Goal: Complete application form: Complete application form

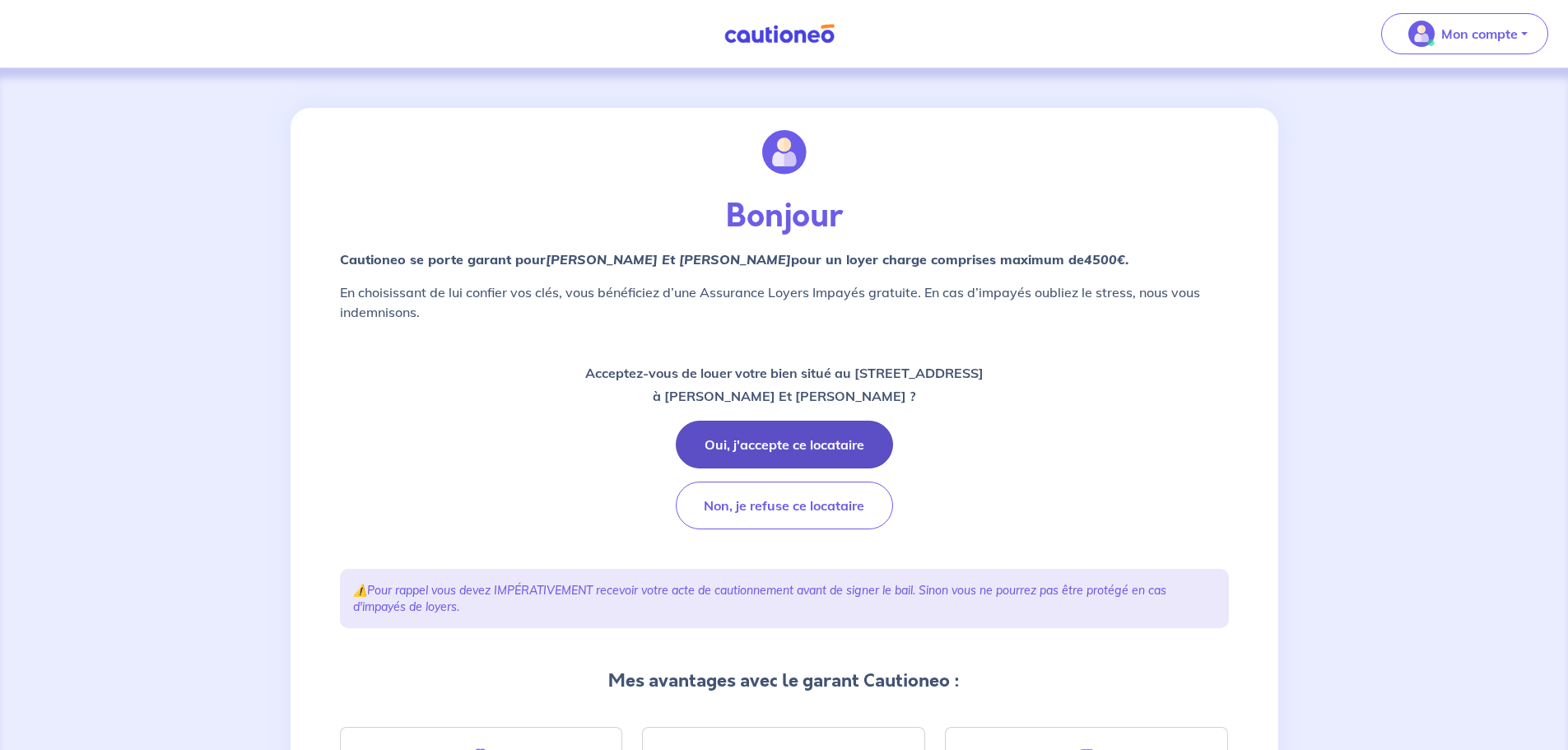
click at [827, 433] on button "Oui, j'accepte ce locataire" at bounding box center [784, 444] width 217 height 48
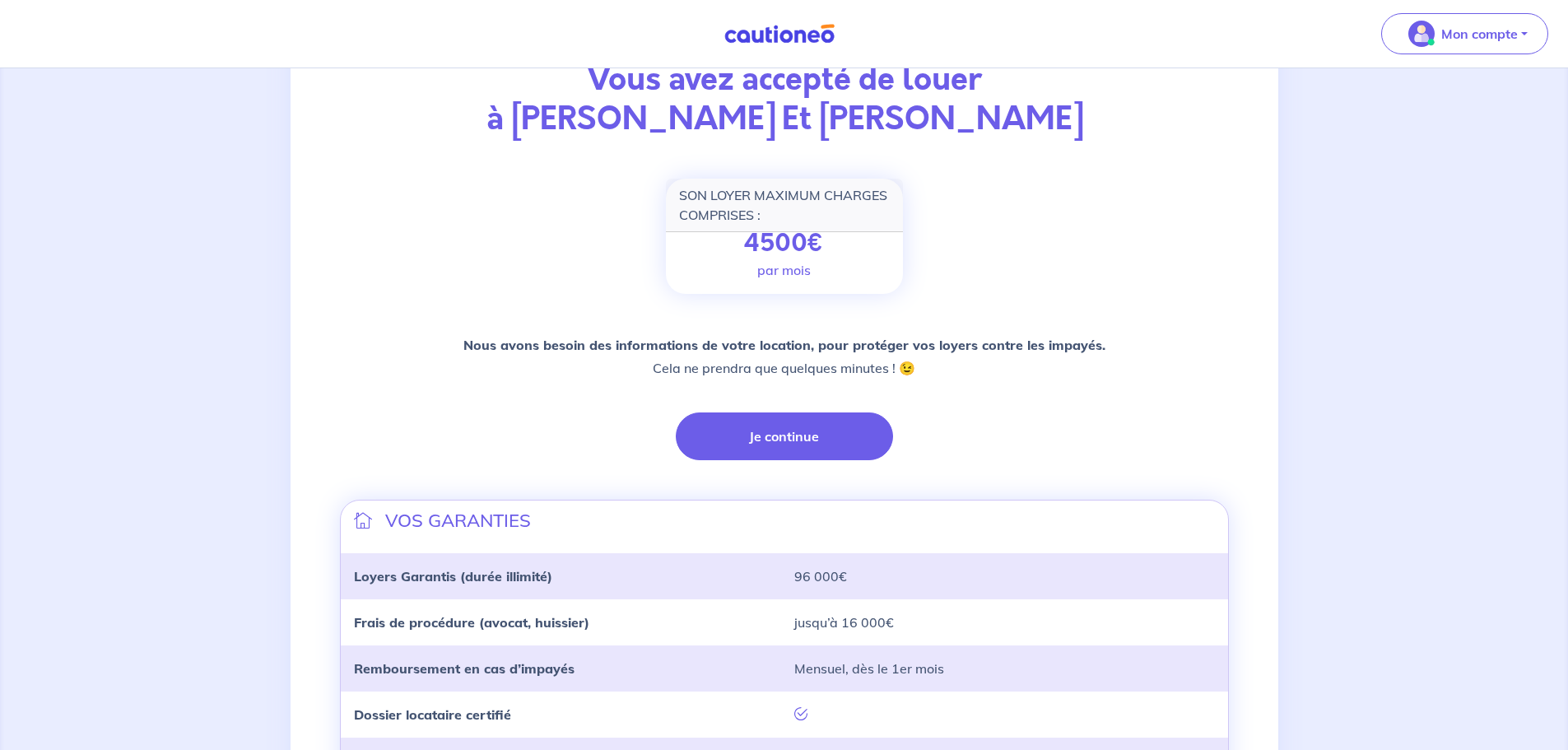
scroll to position [165, 0]
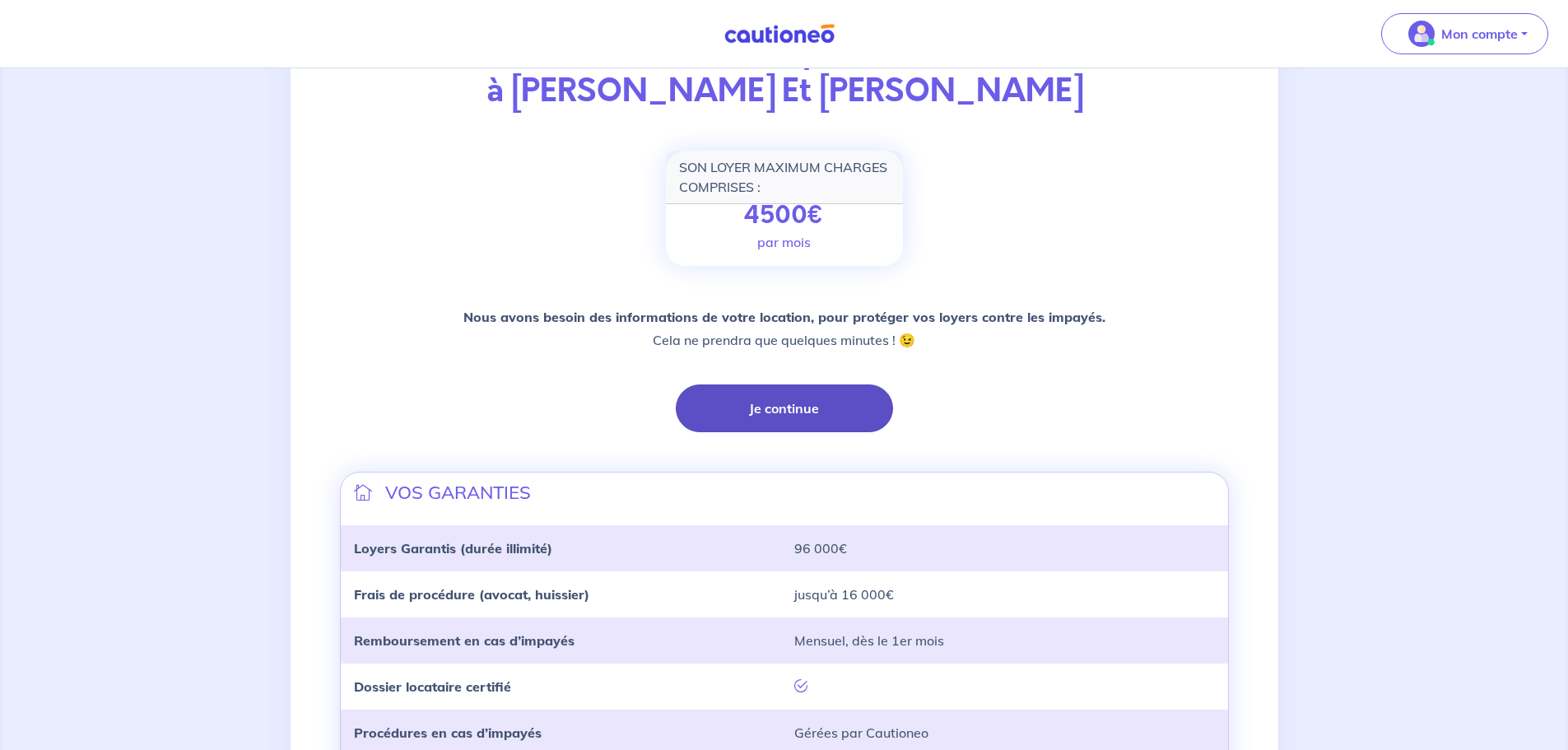
click at [781, 399] on button "Je continue" at bounding box center [784, 408] width 217 height 48
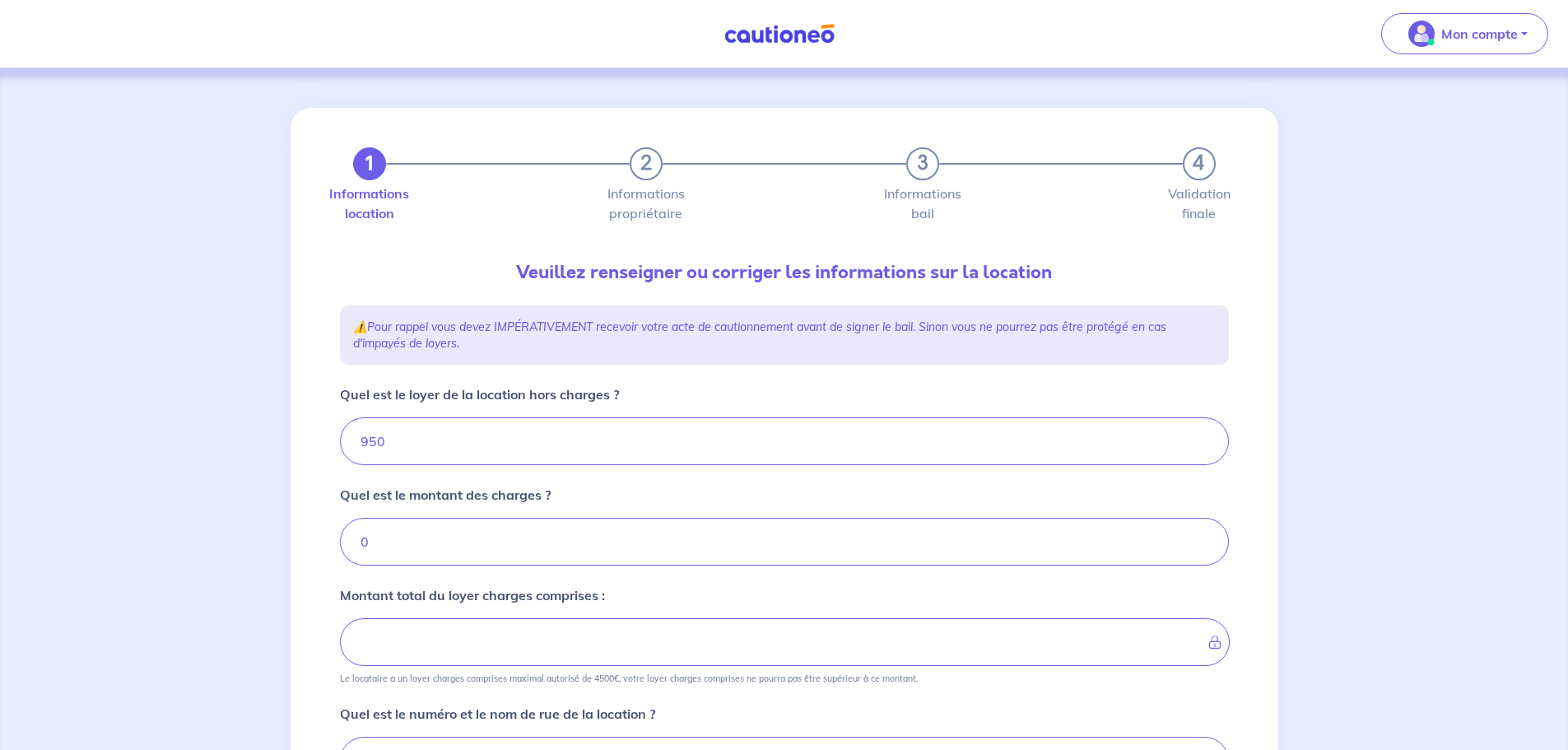
type input "950"
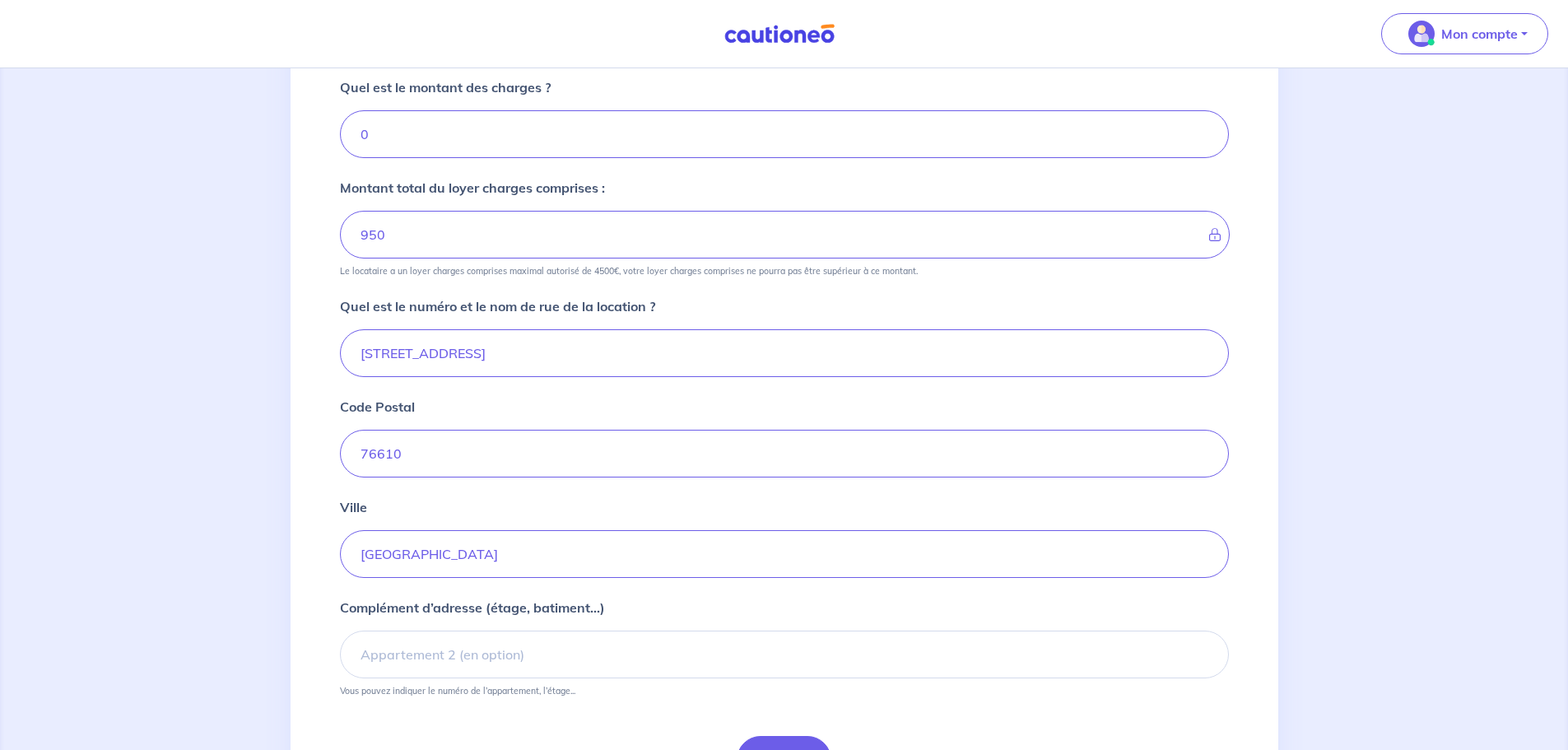
scroll to position [494, 0]
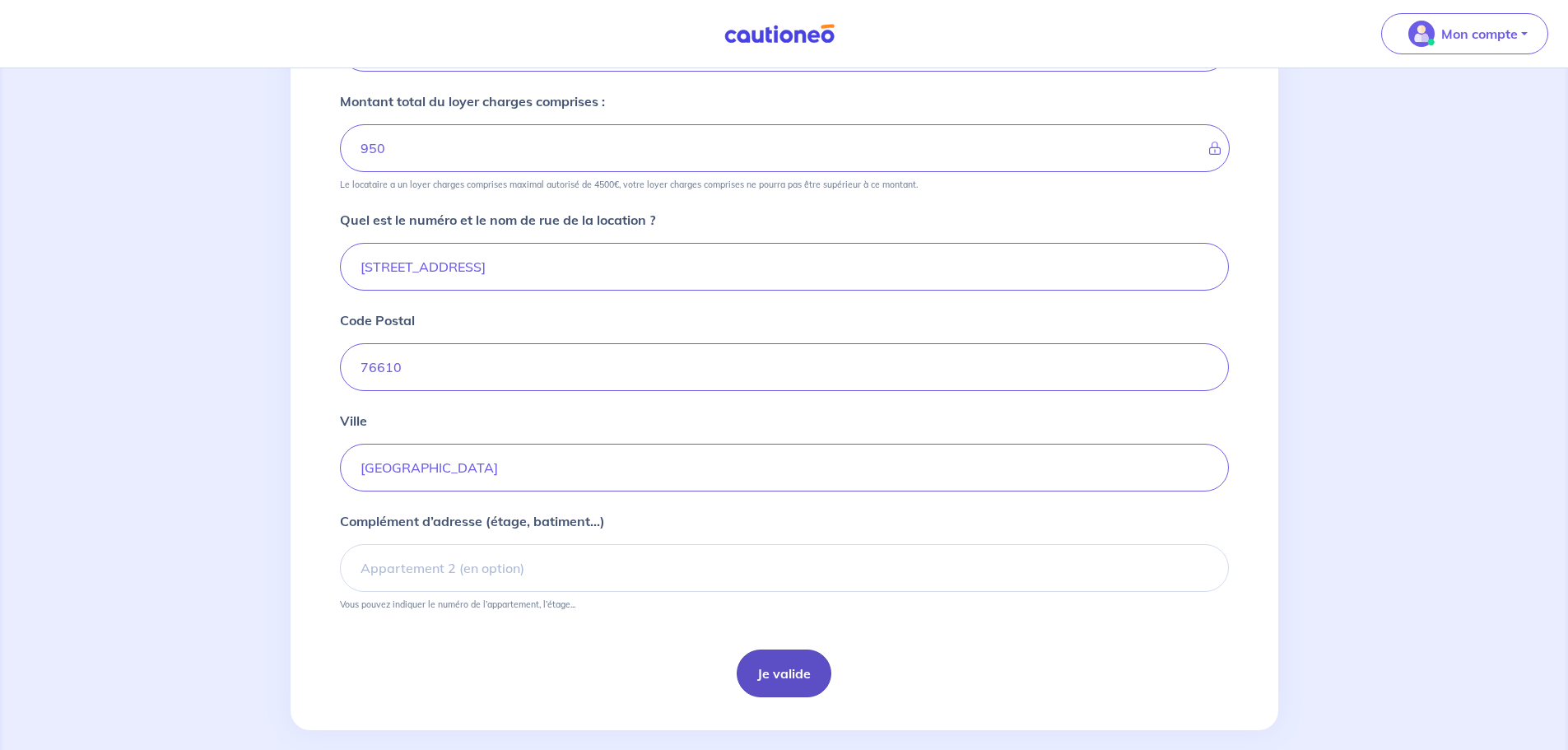
click at [774, 675] on button "Je valide" at bounding box center [784, 673] width 94 height 48
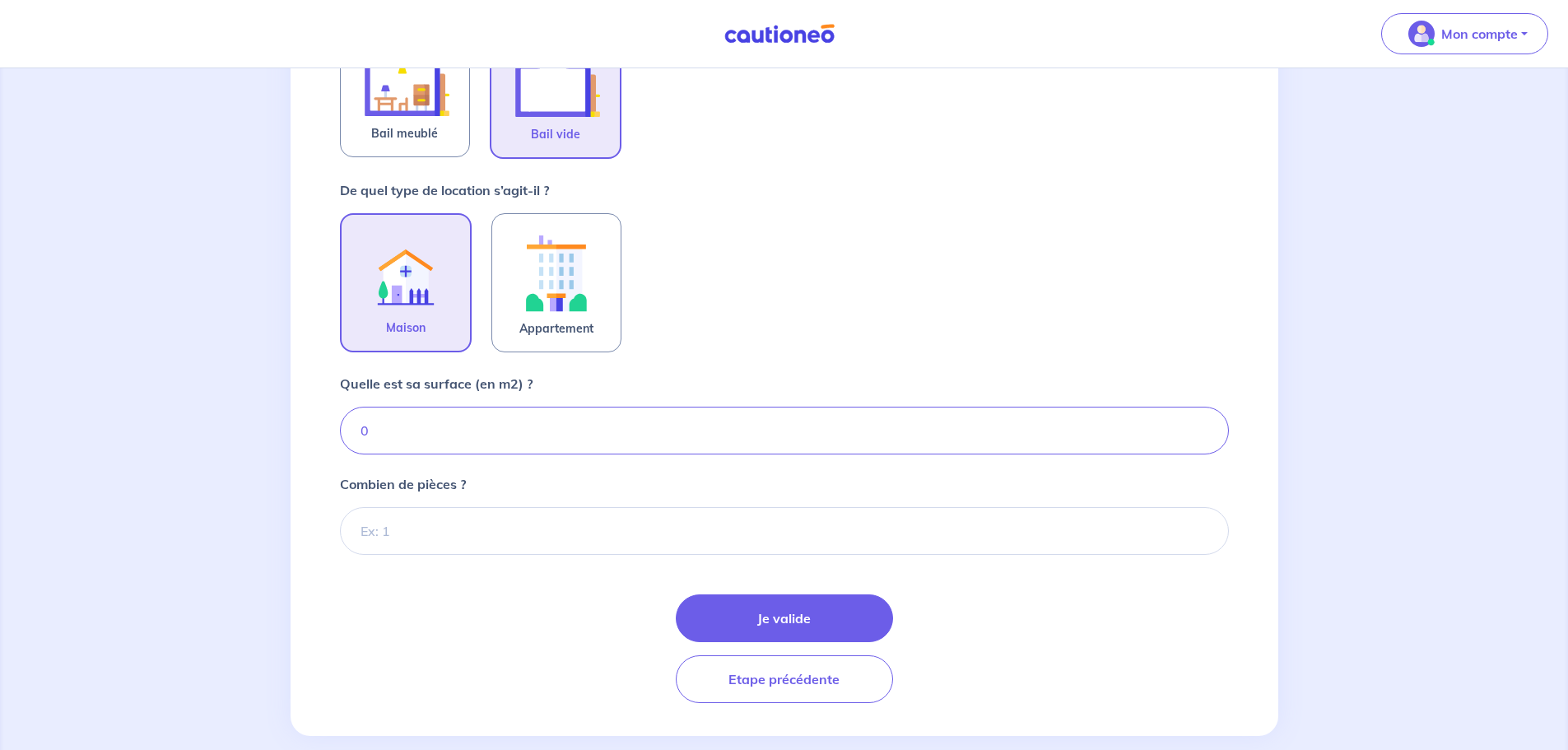
scroll to position [412, 0]
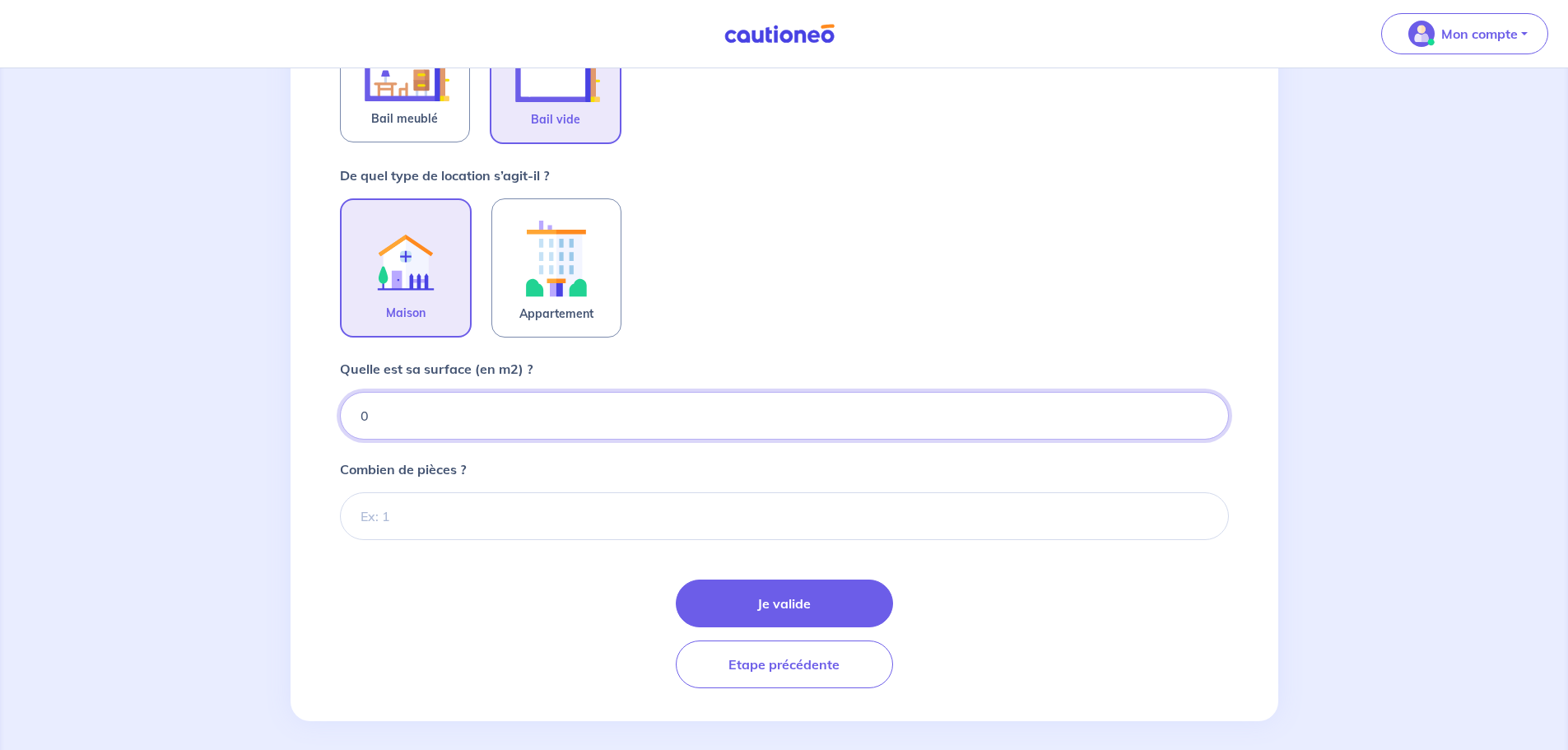
click at [466, 433] on input "0" at bounding box center [784, 416] width 889 height 48
type input "76"
type input "76.98"
click at [480, 525] on input "Combien de pièces ?" at bounding box center [784, 516] width 889 height 48
type input "4"
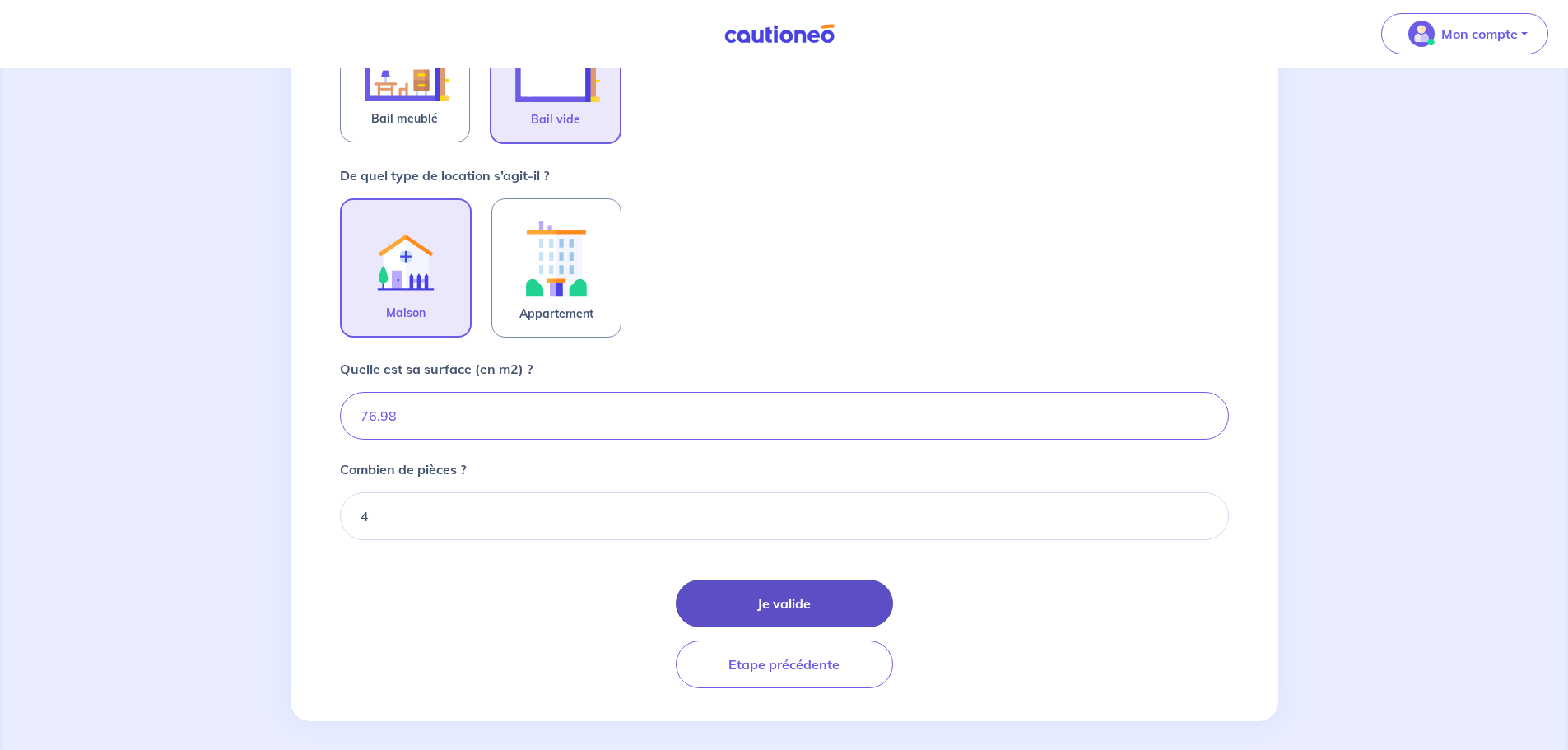
click at [729, 602] on button "Je valide" at bounding box center [784, 604] width 217 height 48
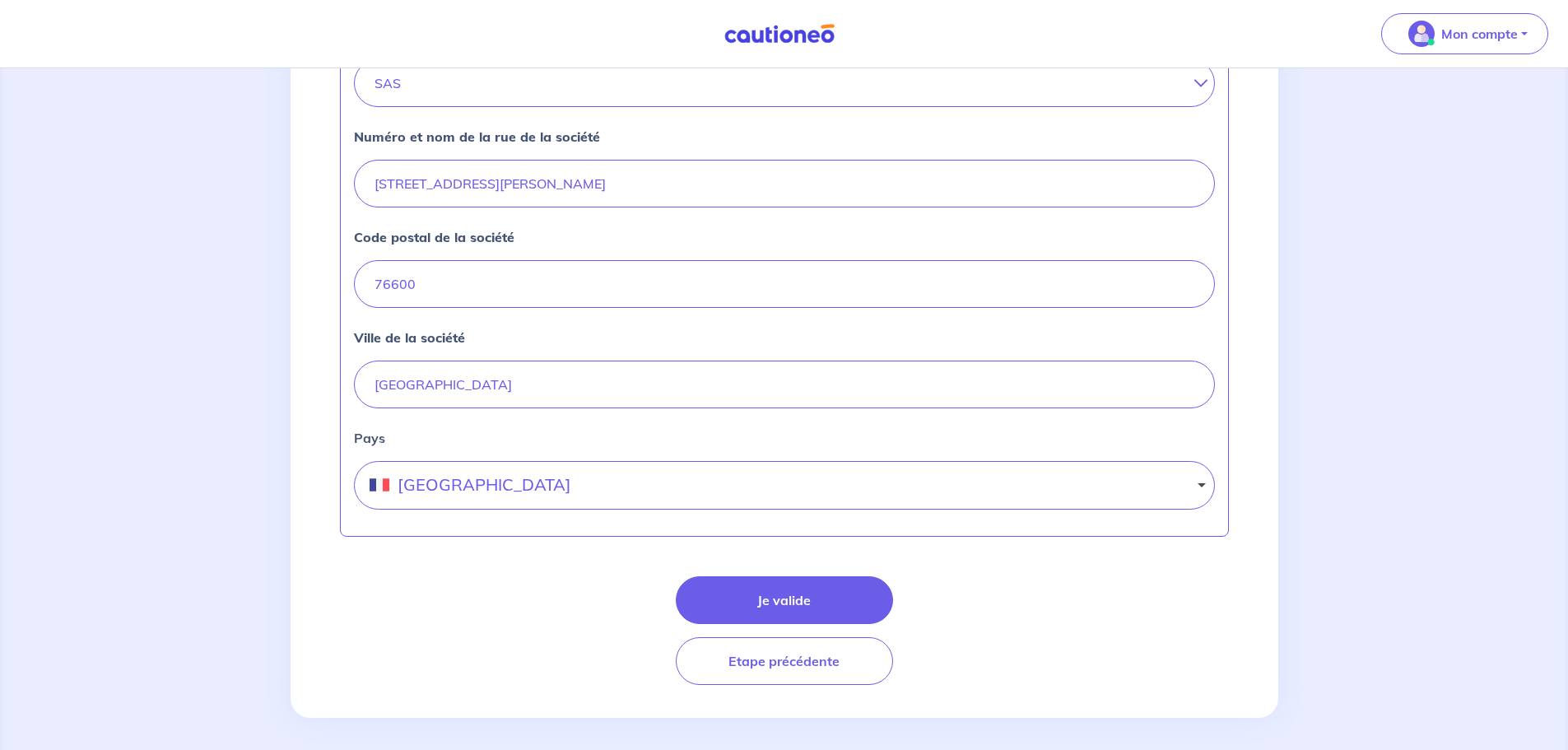
scroll to position [647, 0]
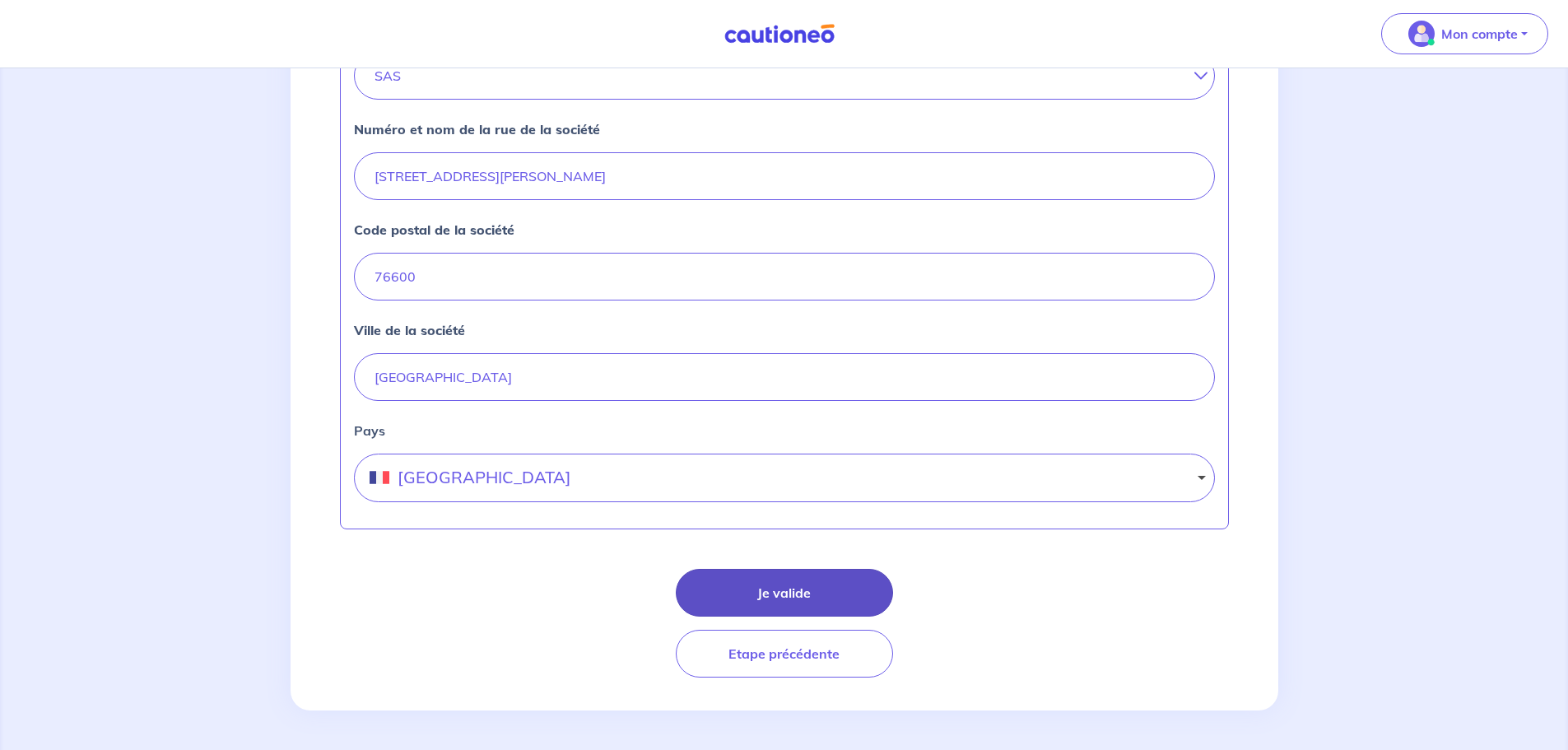
click at [753, 578] on button "Je valide" at bounding box center [784, 593] width 217 height 48
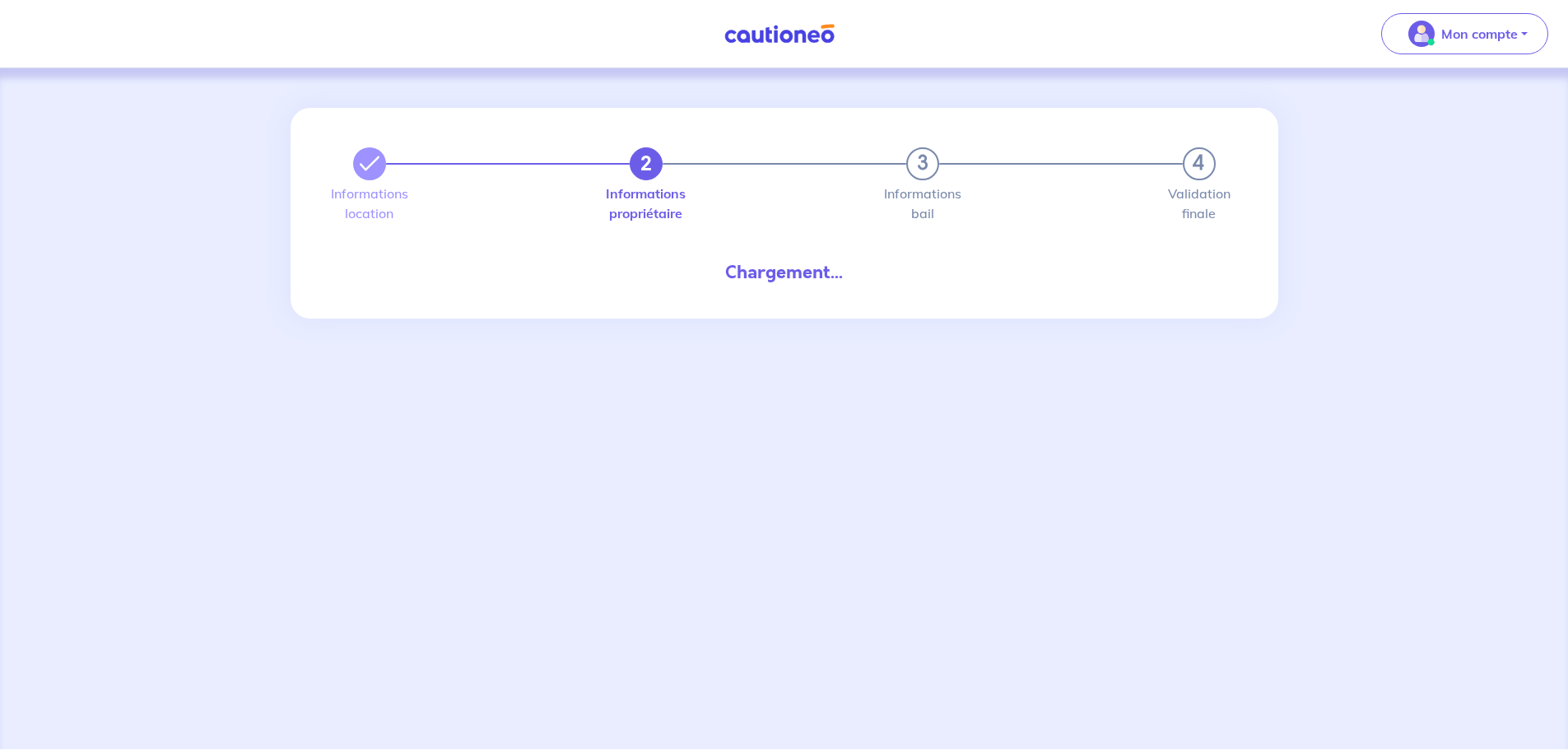
select select "FR"
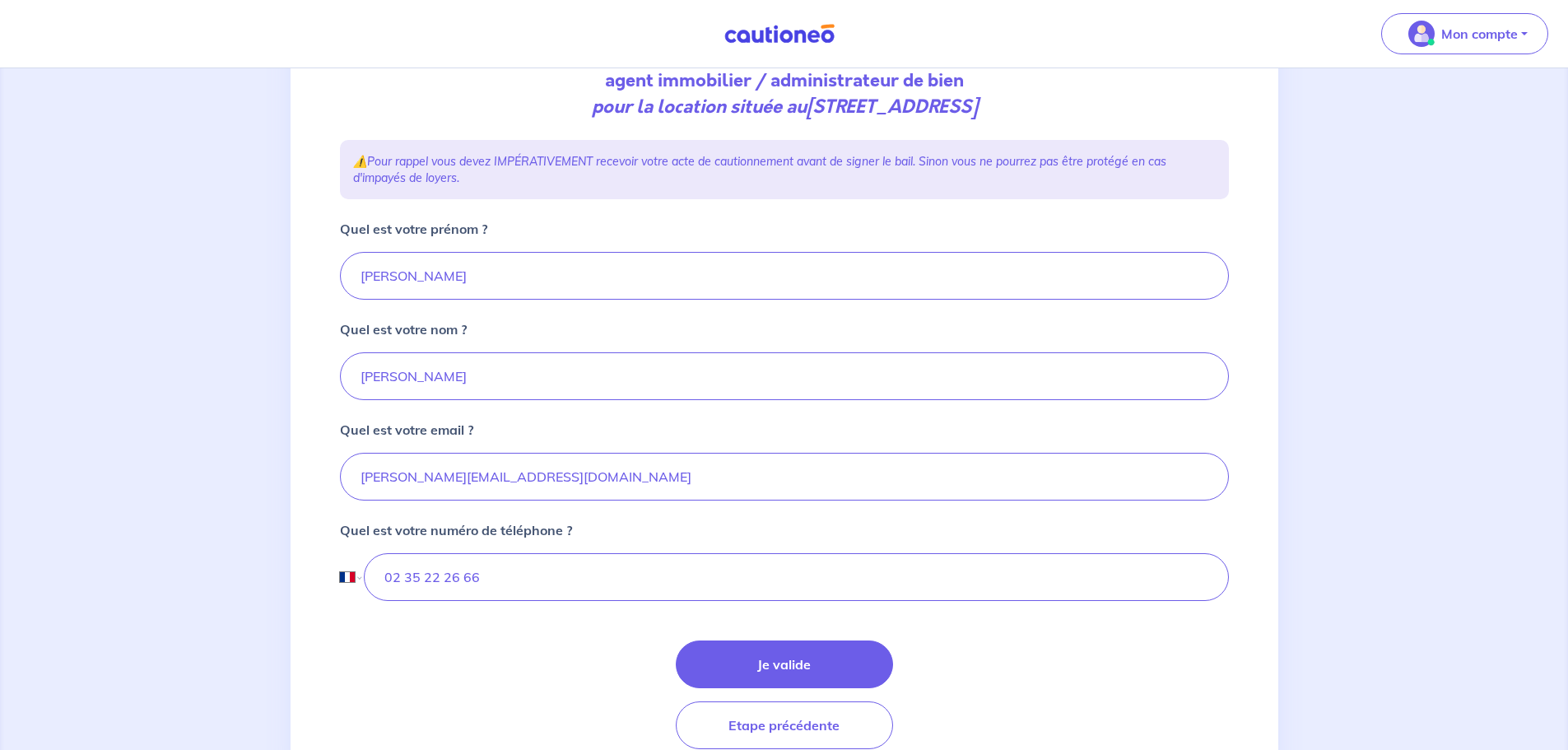
scroll to position [247, 0]
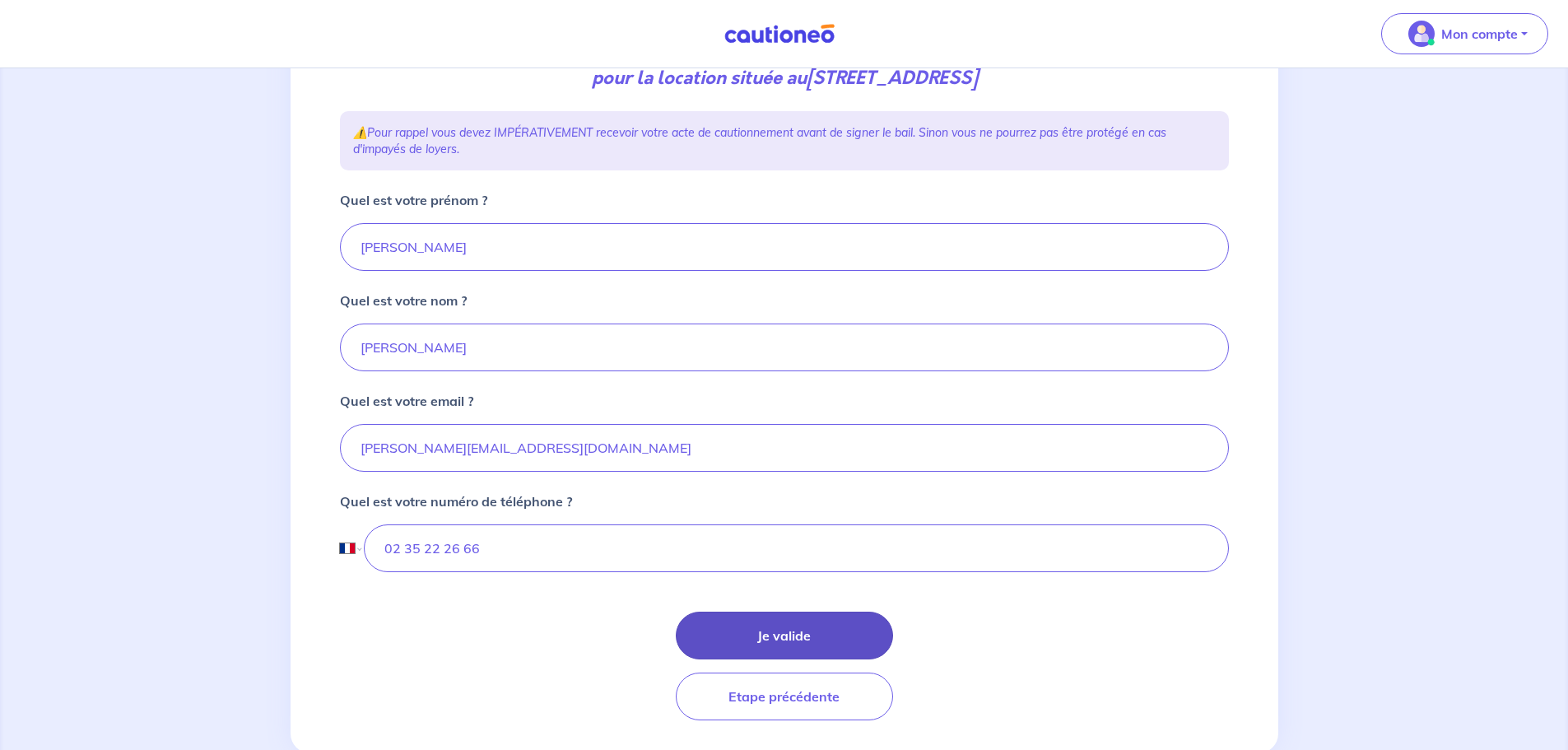
click at [753, 626] on button "Je valide" at bounding box center [784, 636] width 217 height 48
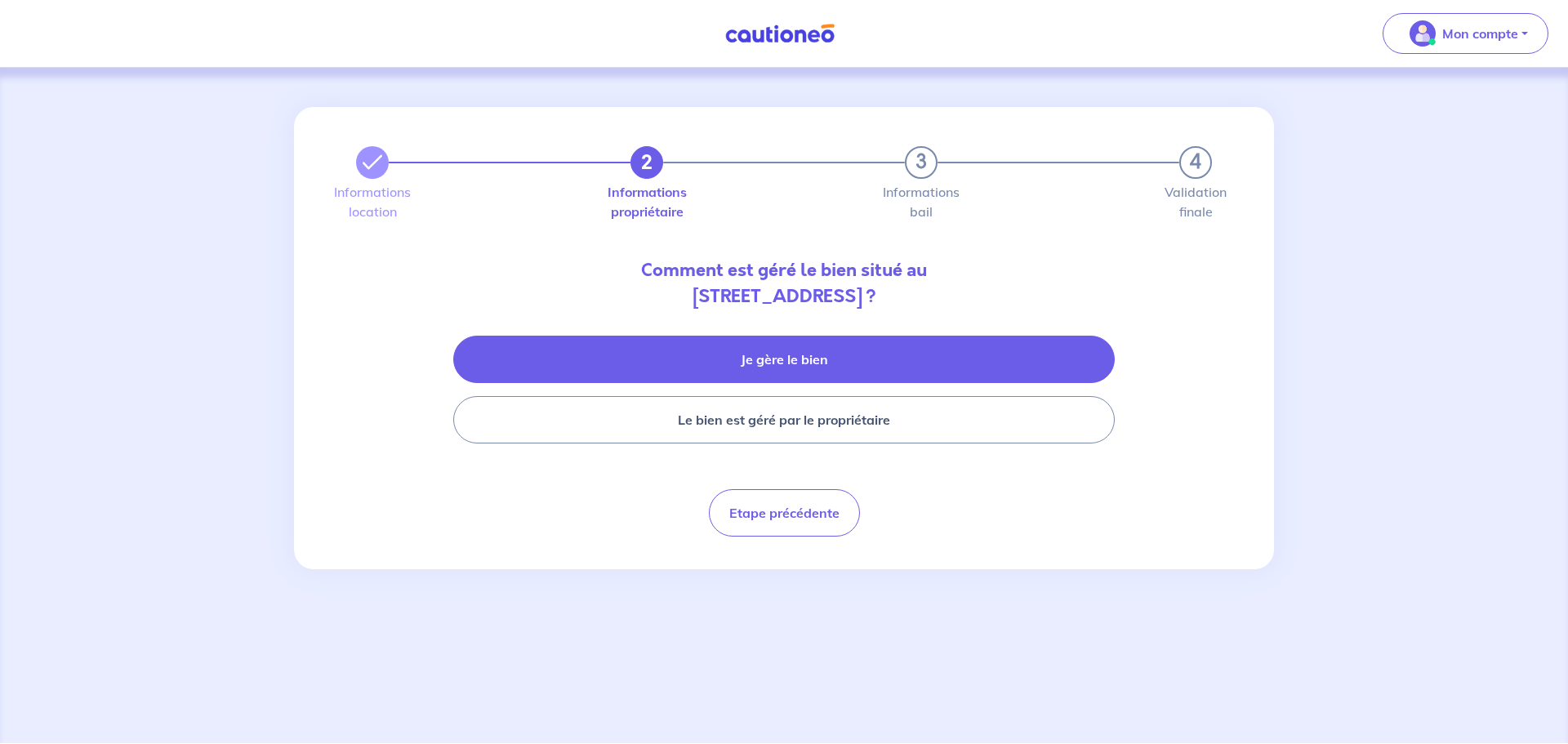
click at [839, 382] on button "Je gère le bien" at bounding box center [784, 359] width 662 height 48
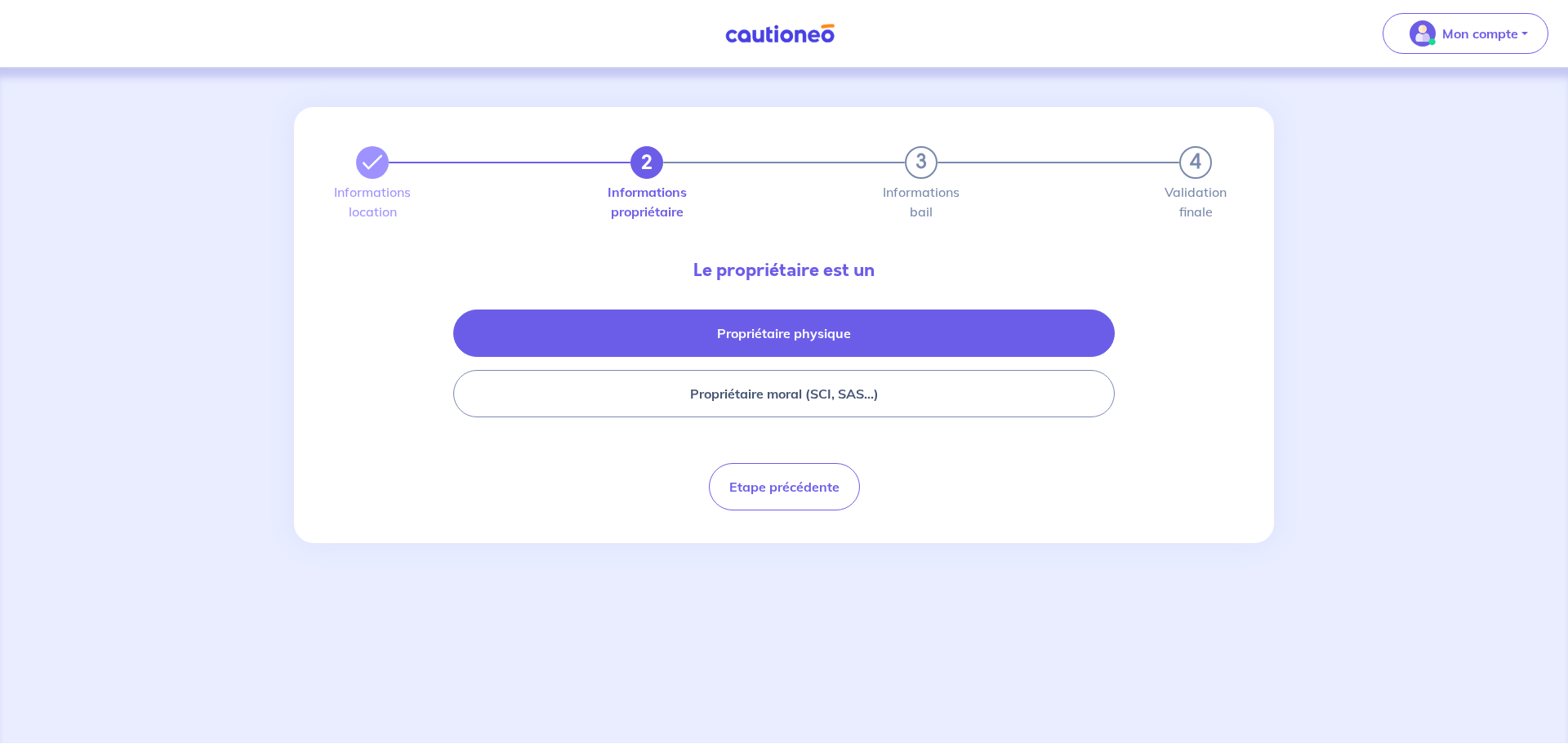
click at [844, 338] on button "Propriétaire physique" at bounding box center [784, 333] width 662 height 48
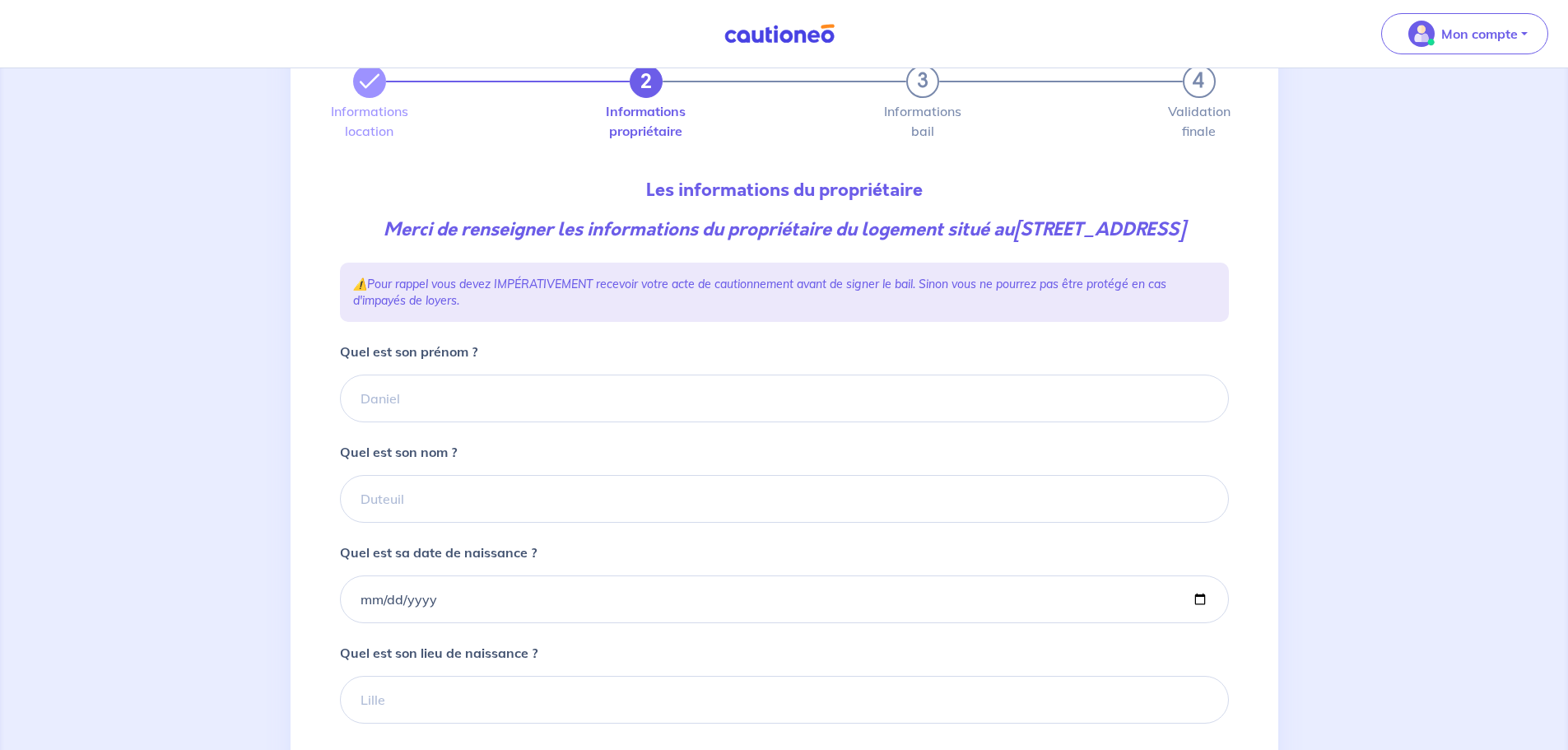
scroll to position [165, 0]
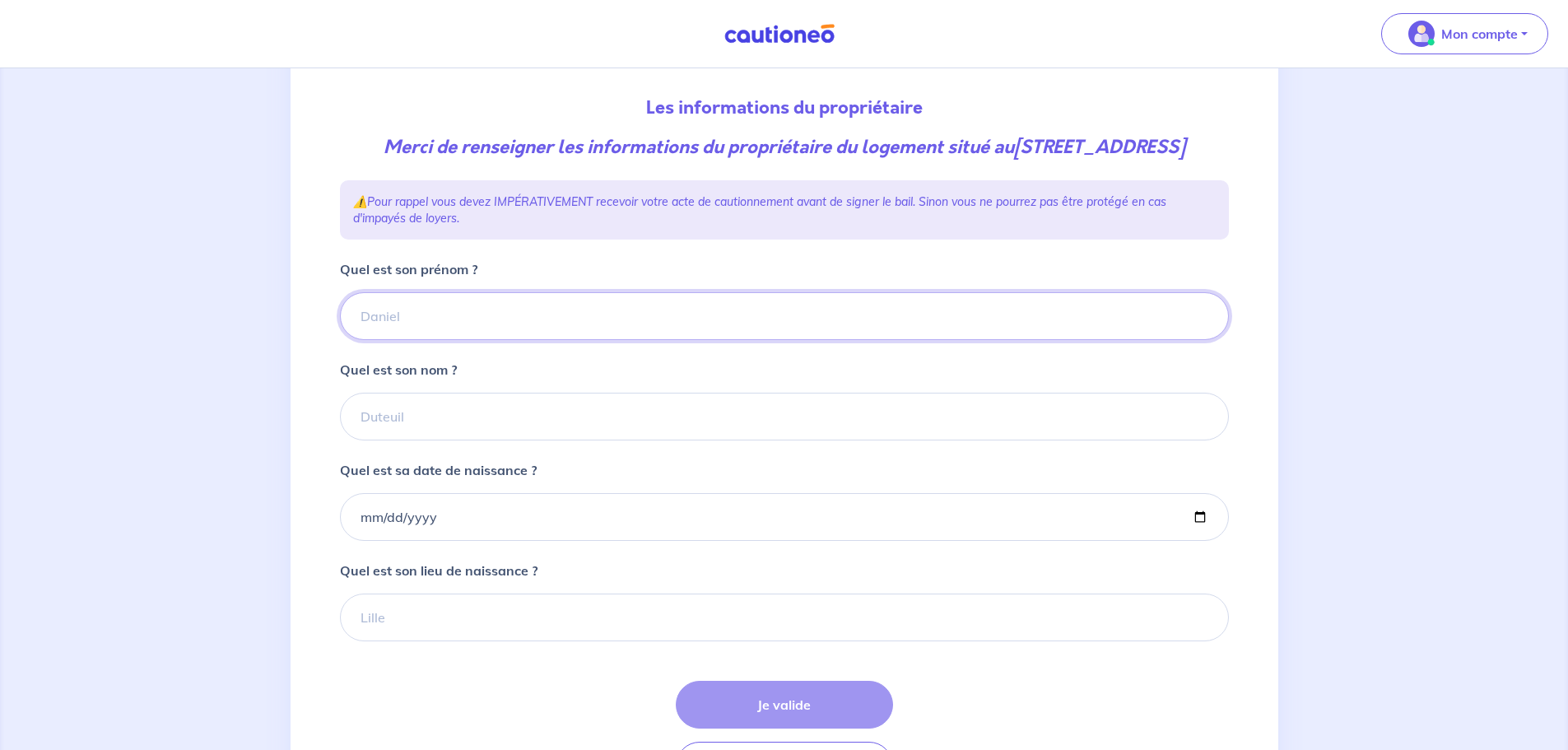
click at [406, 340] on input "Quel est son prénom ?" at bounding box center [784, 316] width 889 height 48
type input "m"
type input "Marine"
click at [390, 434] on input "Quel est son nom ?" at bounding box center [784, 417] width 889 height 48
type input "CHERET"
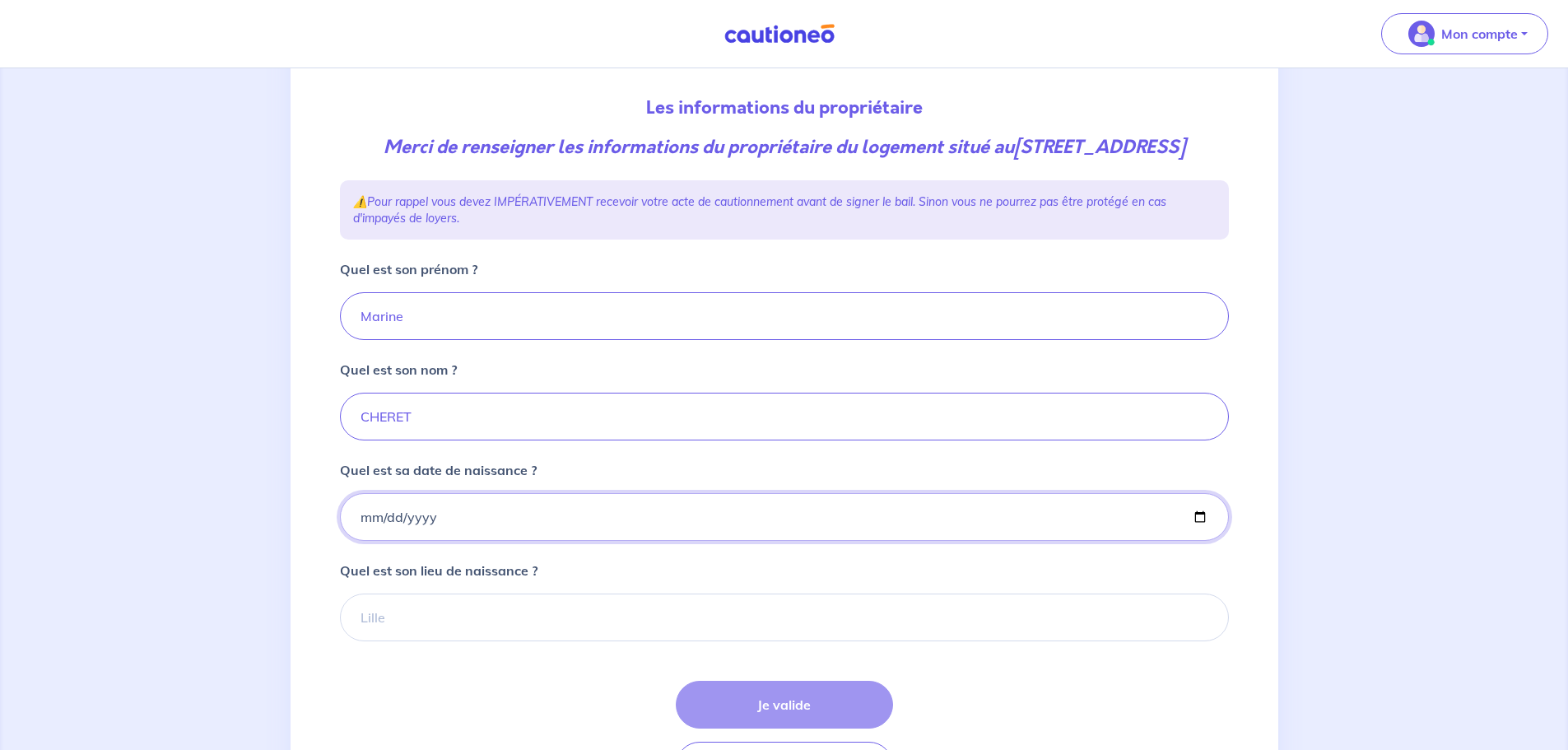
click at [451, 537] on input "Quel est sa date de naissance ?" at bounding box center [784, 517] width 889 height 48
click at [501, 542] on input "Quel est sa date de naissance ?" at bounding box center [784, 517] width 889 height 48
type input "[DATE]"
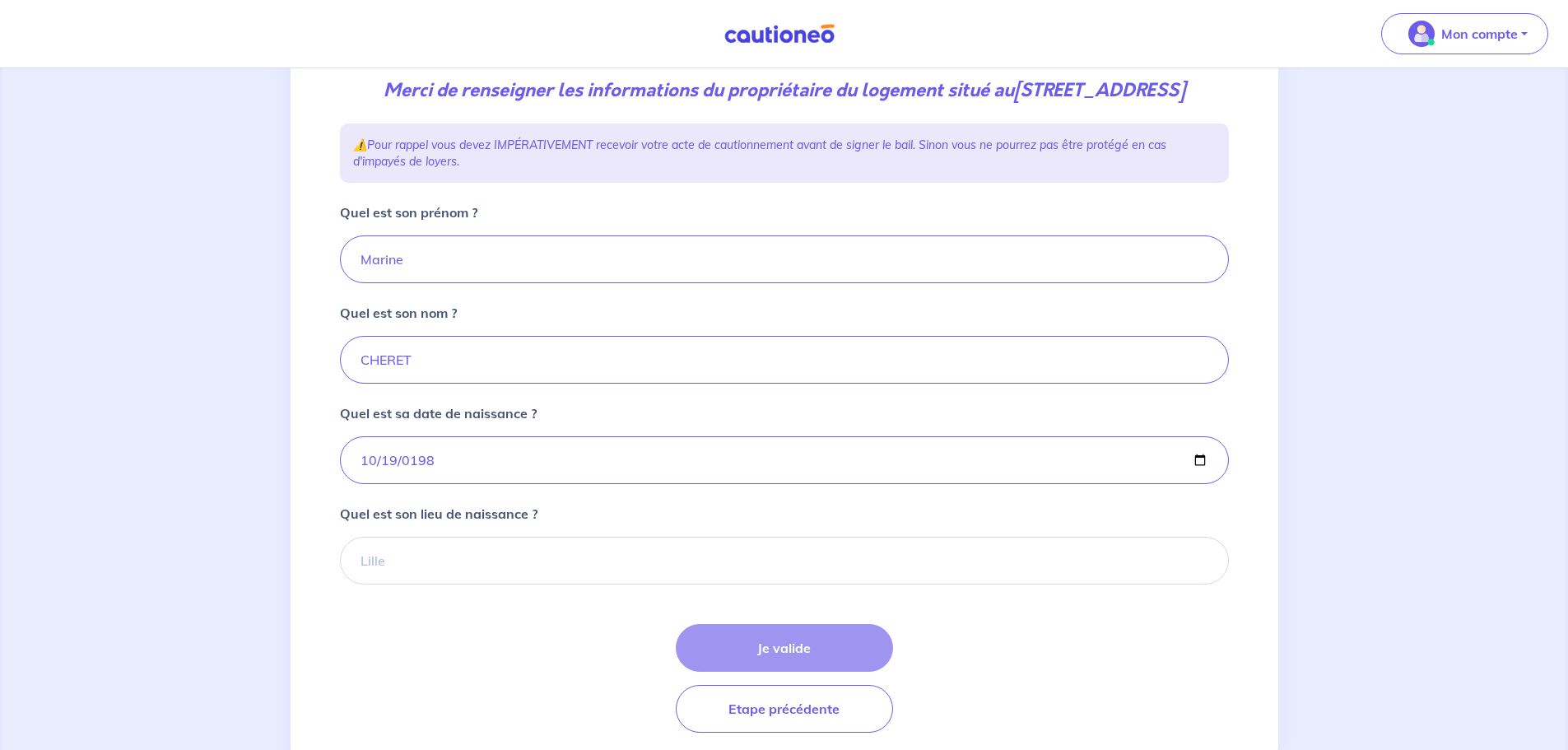
scroll to position [247, 0]
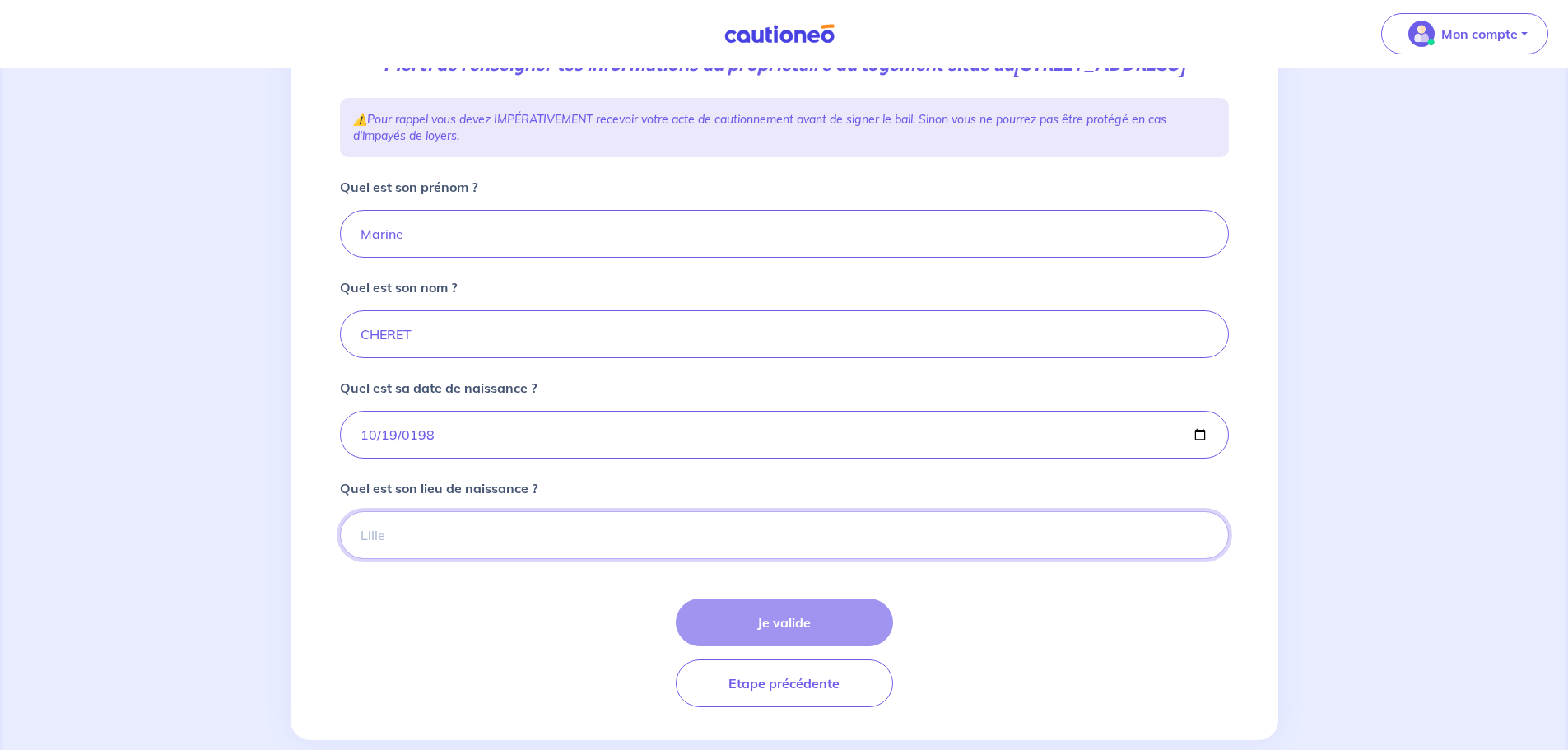
click at [456, 559] on input "Quel est son lieu de naissance ?" at bounding box center [784, 535] width 889 height 48
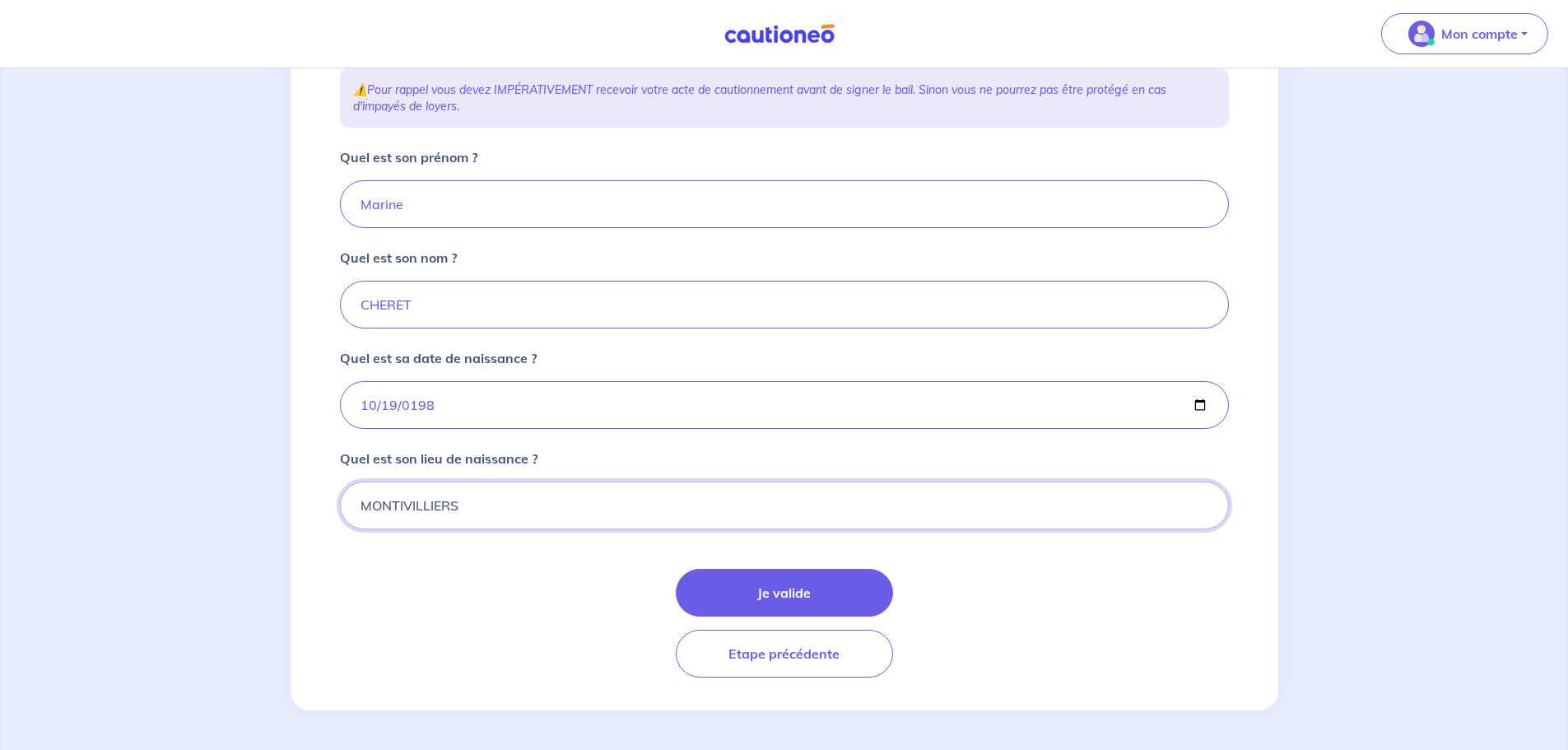
scroll to position [303, 0]
type input "MONTIVILLIERS"
click at [820, 591] on button "Je valide" at bounding box center [784, 593] width 217 height 48
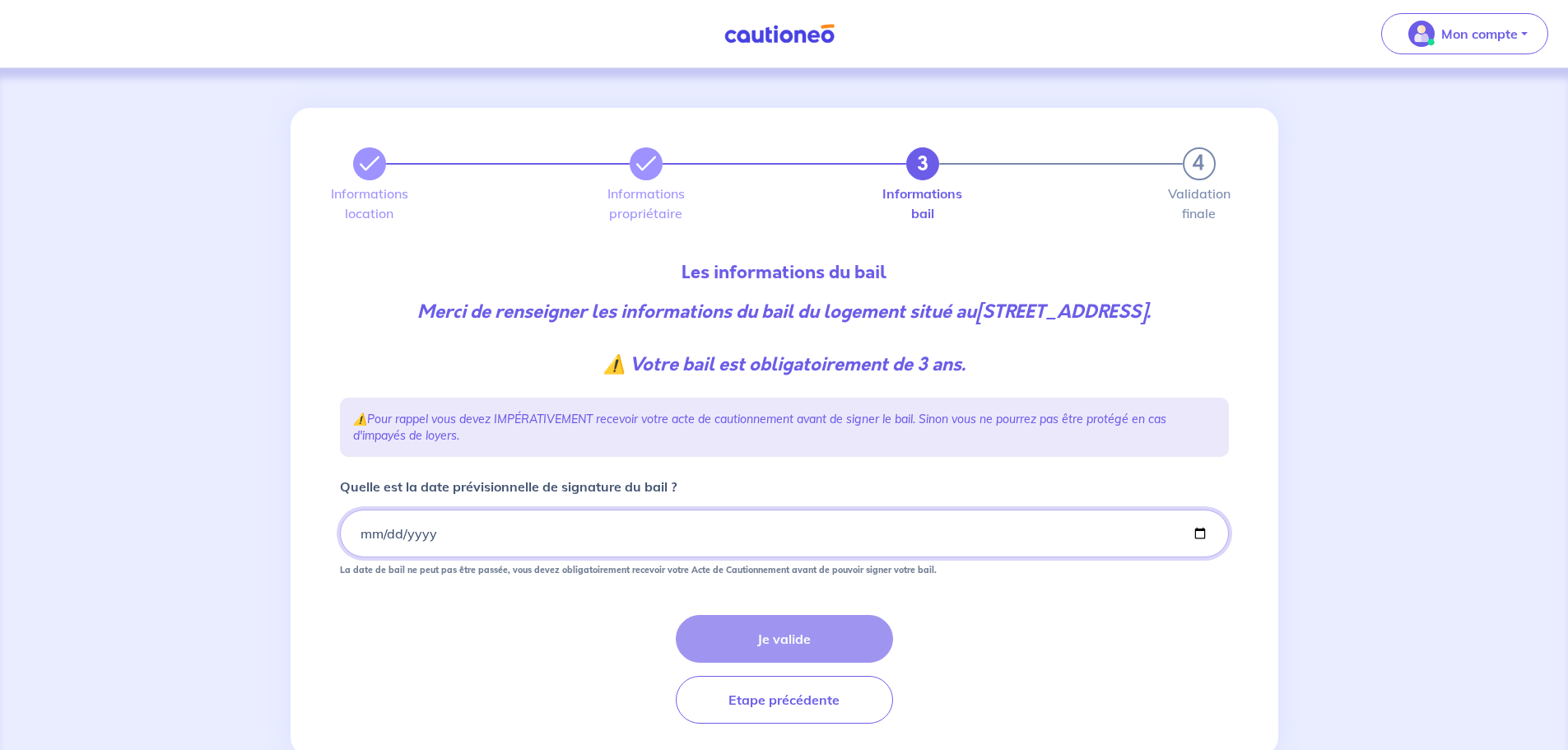
click at [508, 557] on input "Quelle est la date prévisionnelle de signature du bail ?" at bounding box center [784, 534] width 889 height 48
click at [475, 557] on input "Quelle est la date prévisionnelle de signature du bail ?" at bounding box center [784, 534] width 889 height 48
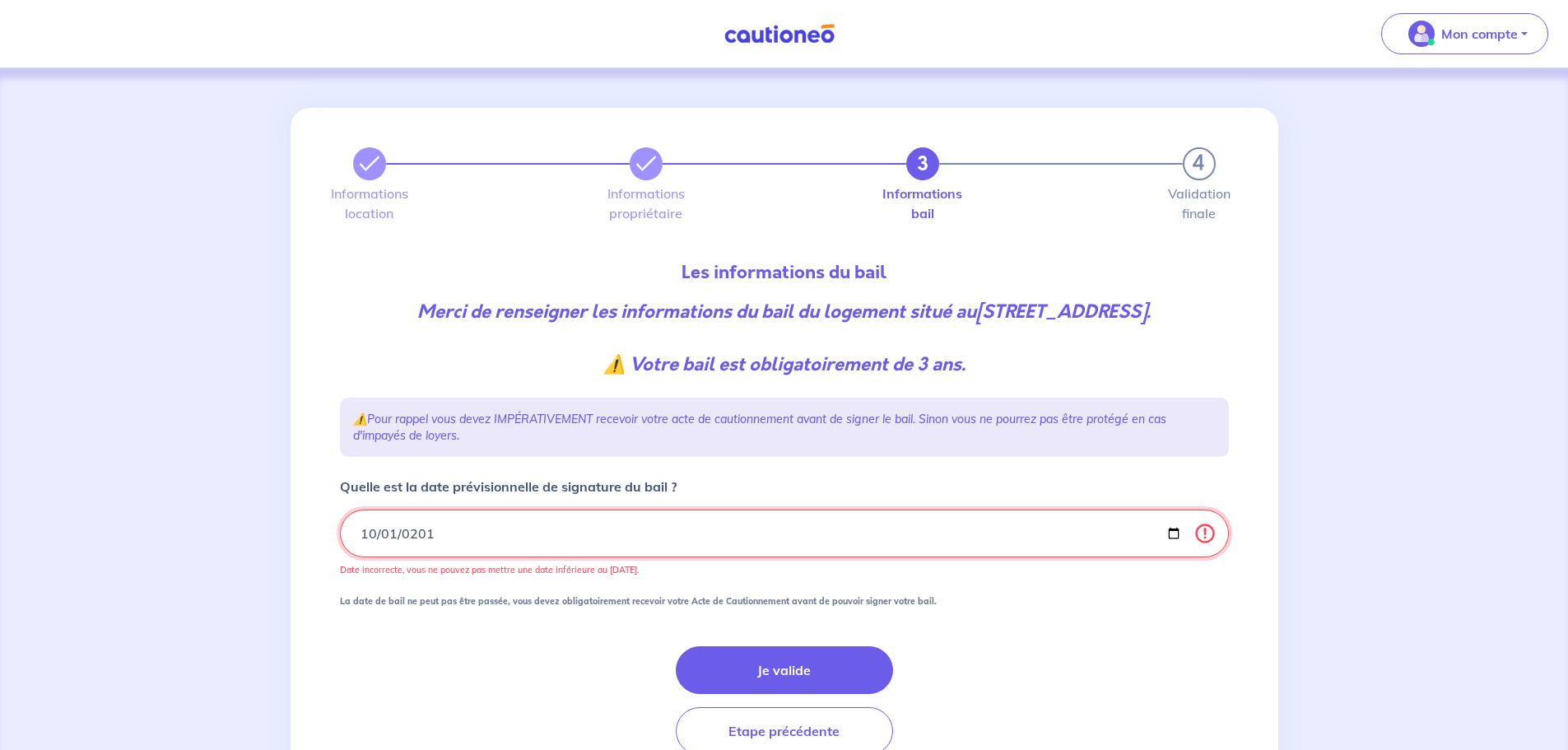
type input "[DATE]"
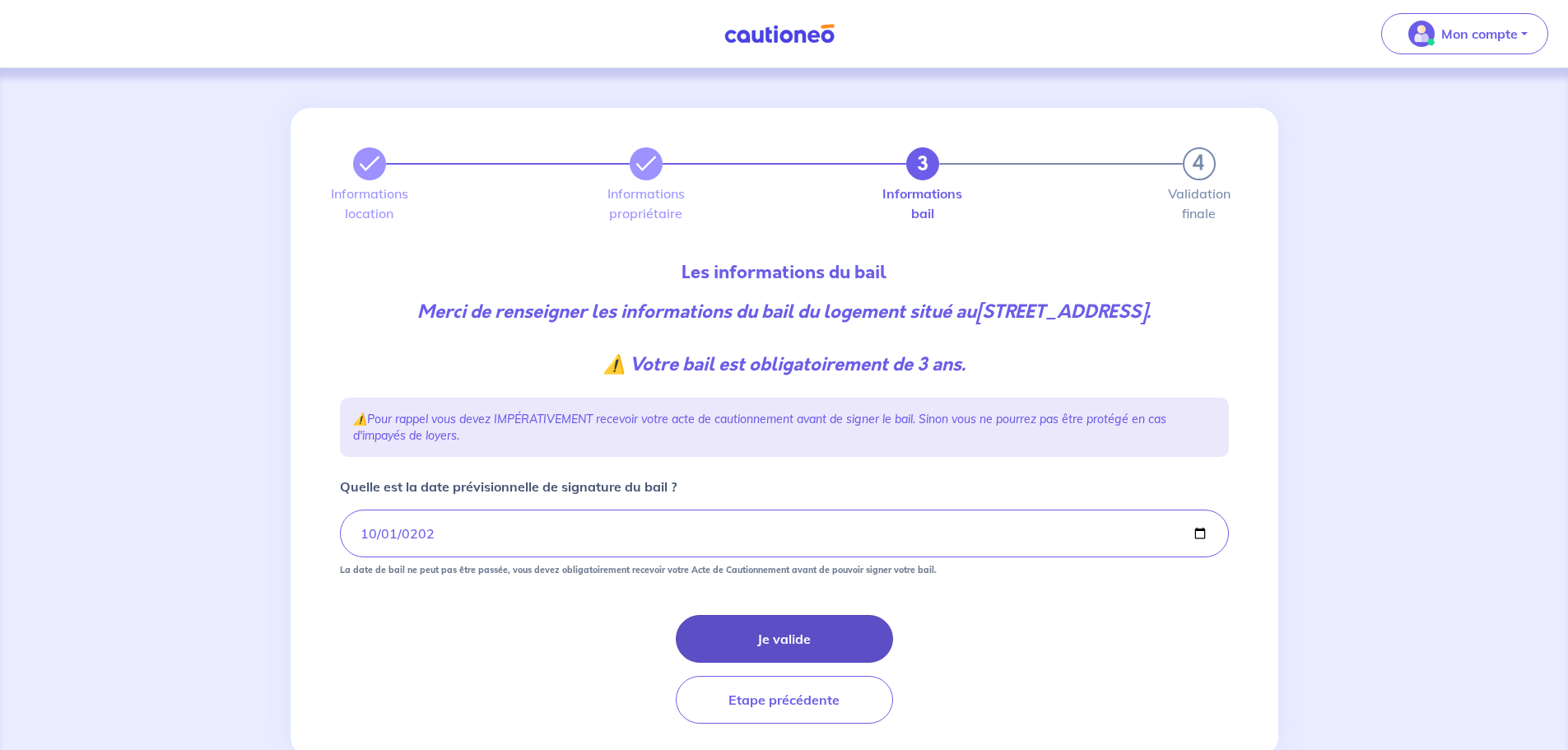
click at [799, 663] on button "Je valide" at bounding box center [784, 639] width 217 height 48
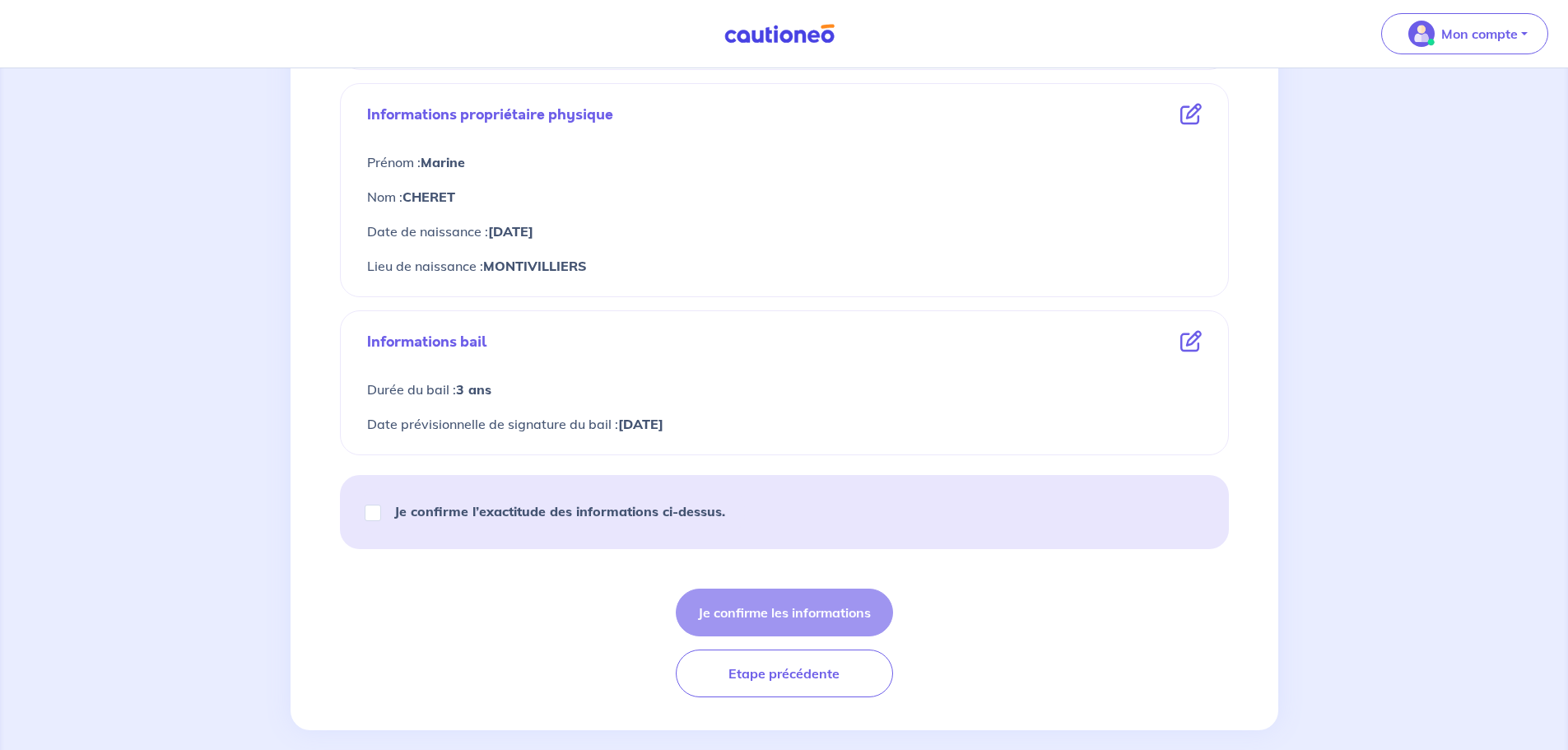
scroll to position [597, 0]
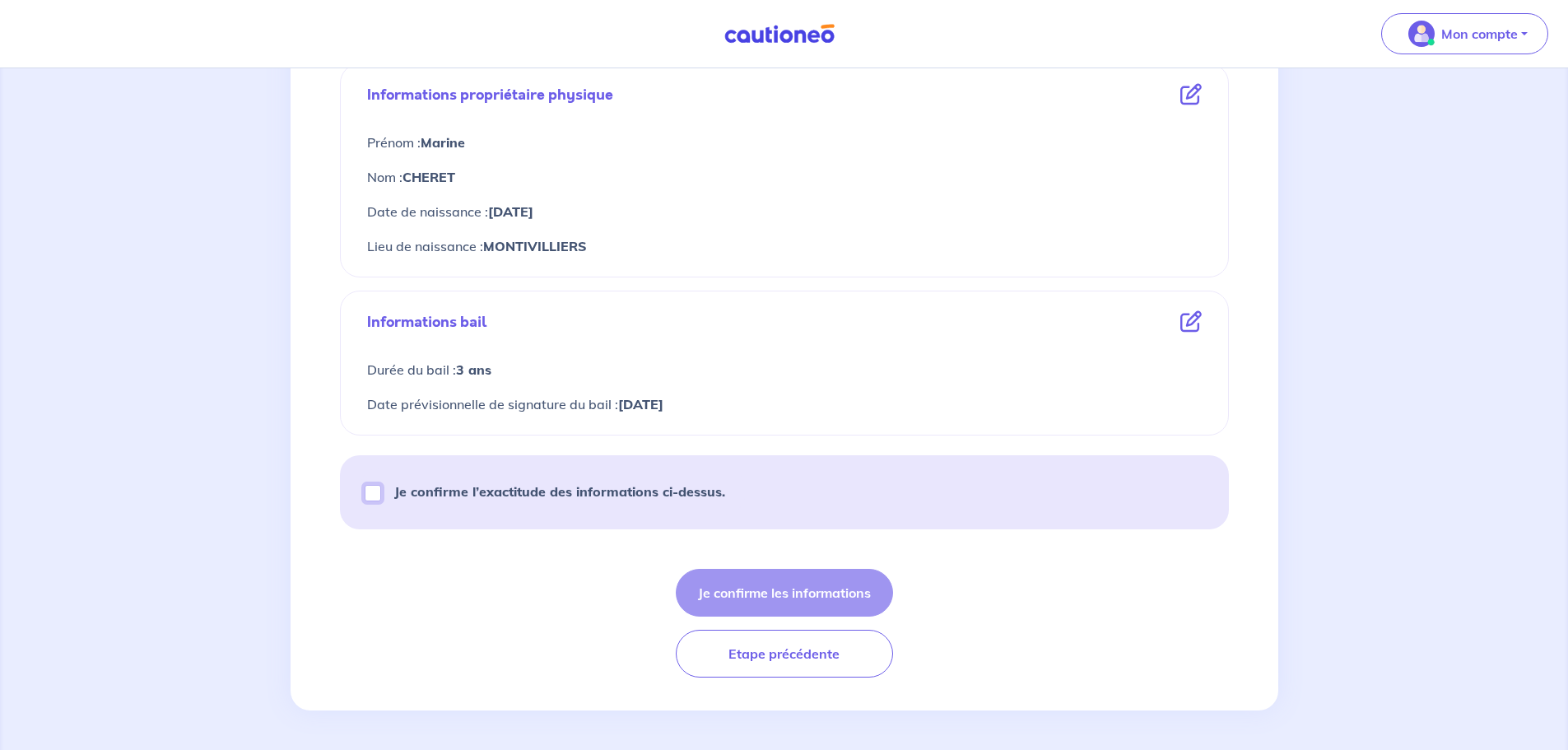
click at [368, 493] on input "Je confirme l’exactitude des informations ci-dessus." at bounding box center [372, 493] width 17 height 17
checkbox input "true"
click at [768, 605] on button "Je confirme les informations" at bounding box center [784, 593] width 217 height 48
